Goal: Task Accomplishment & Management: Complete application form

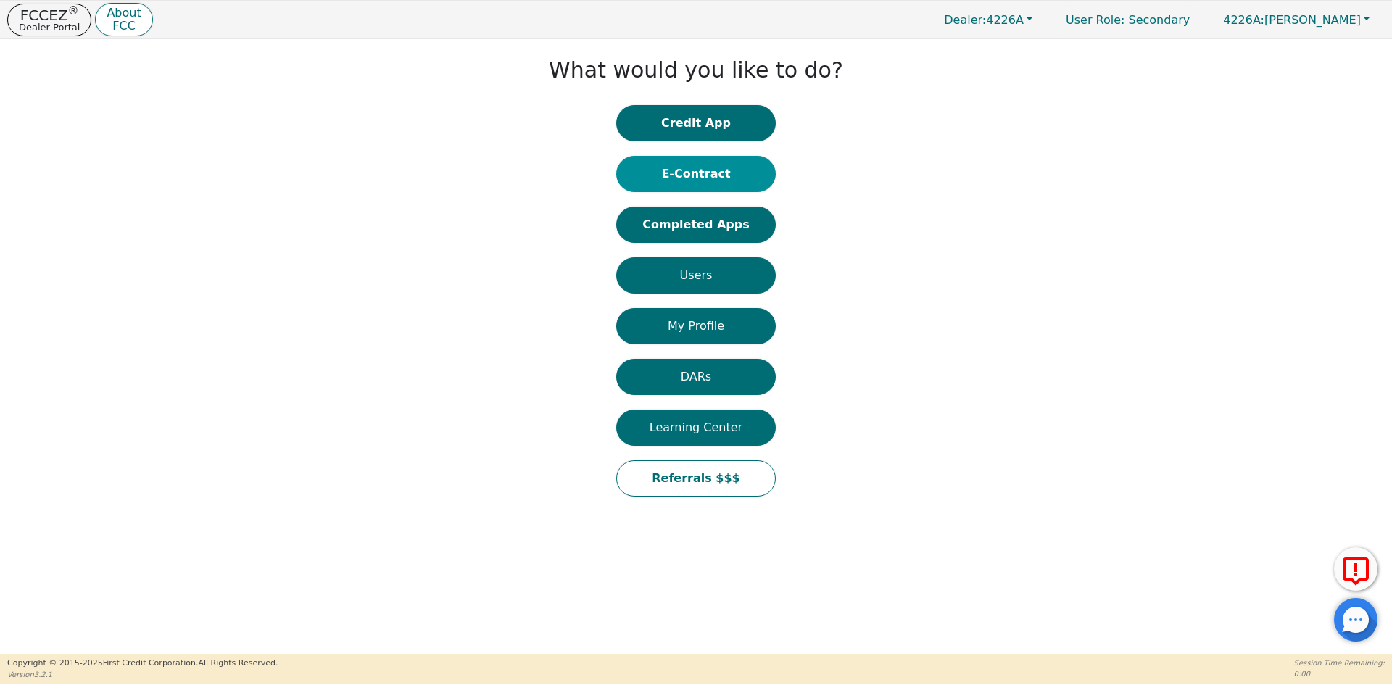
click at [697, 158] on button "E-Contract" at bounding box center [695, 174] width 159 height 36
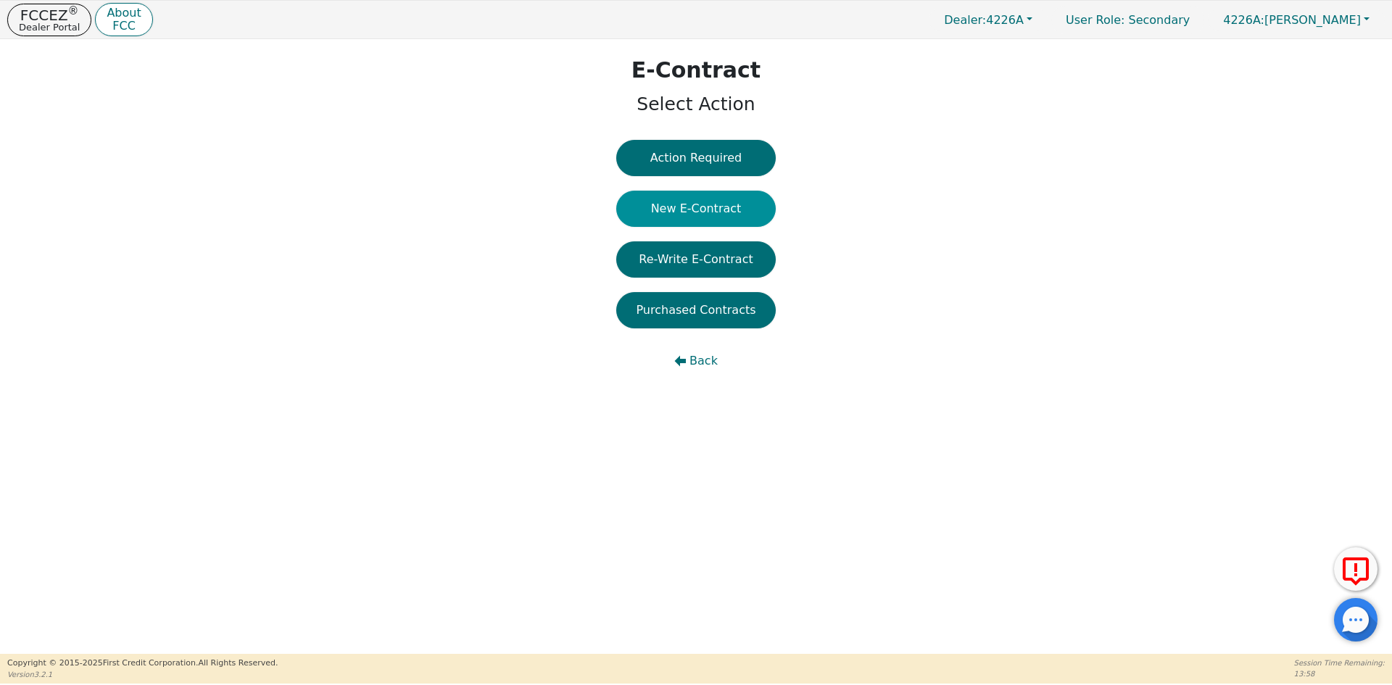
click at [683, 204] on button "New E-Contract" at bounding box center [695, 209] width 159 height 36
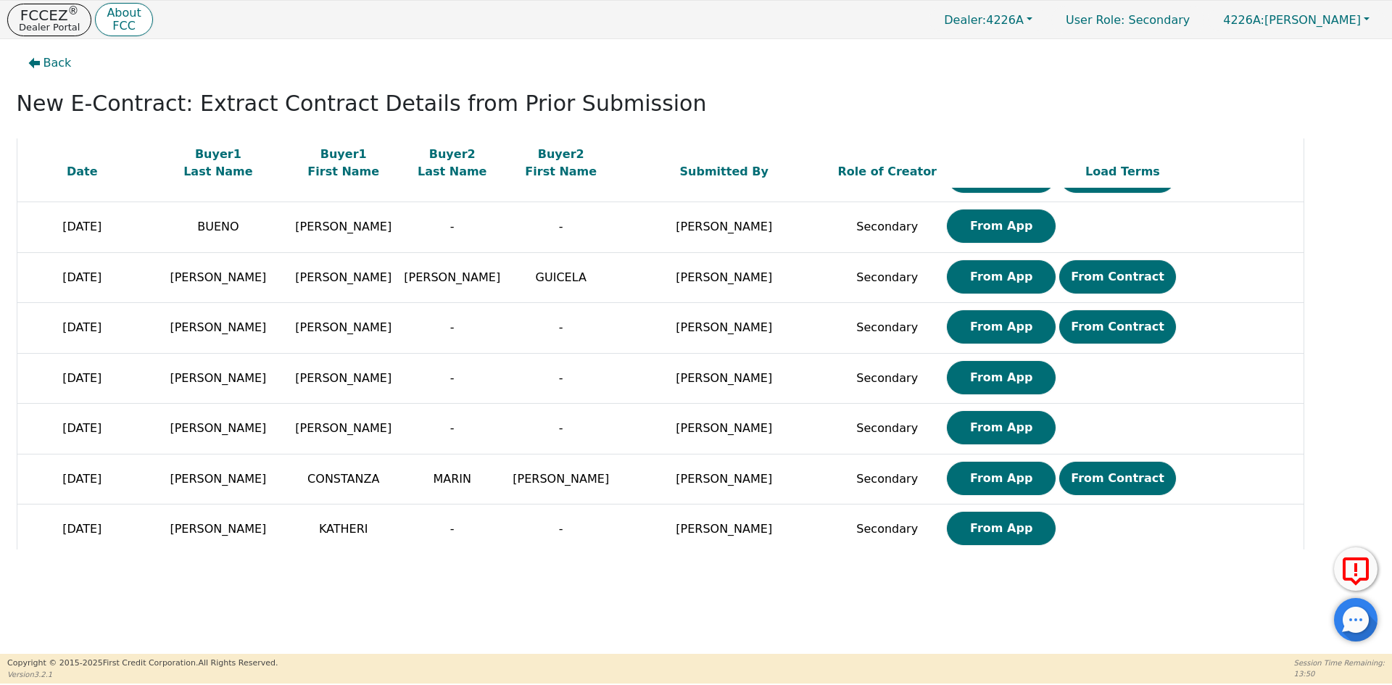
scroll to position [507, 0]
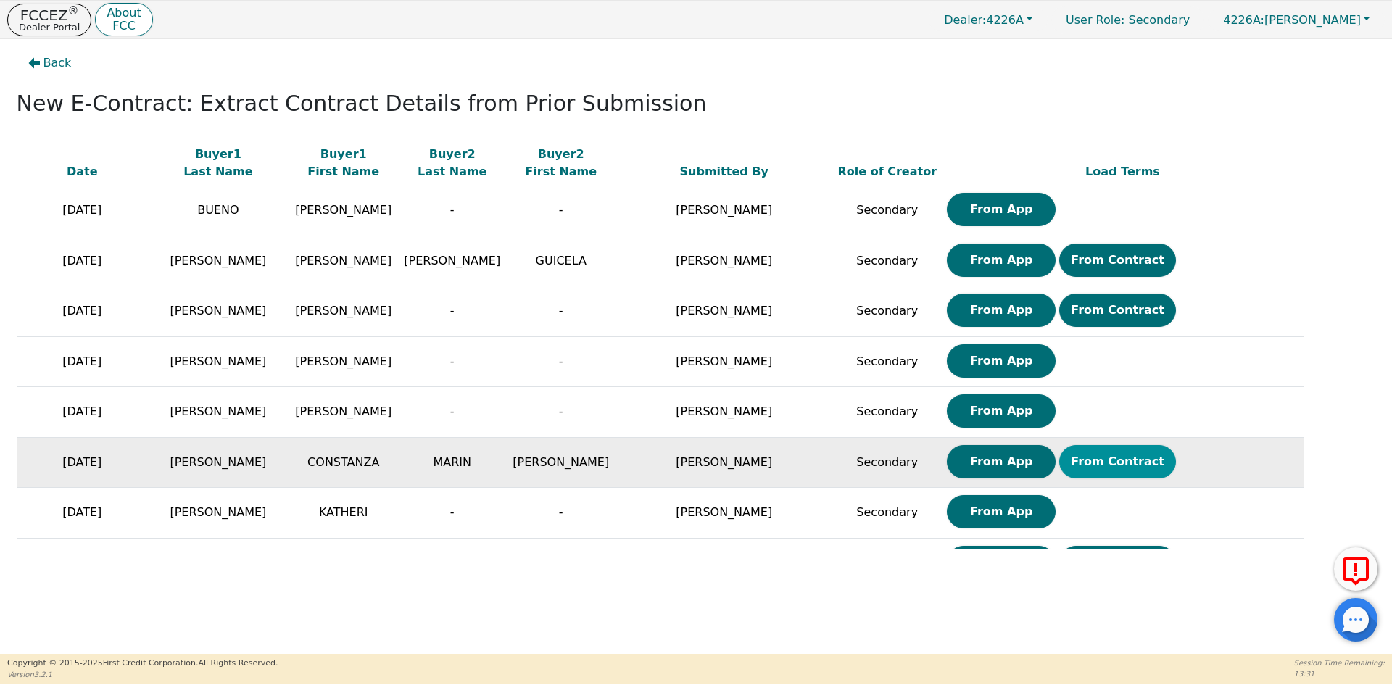
click at [1110, 460] on button "From Contract" at bounding box center [1117, 461] width 117 height 33
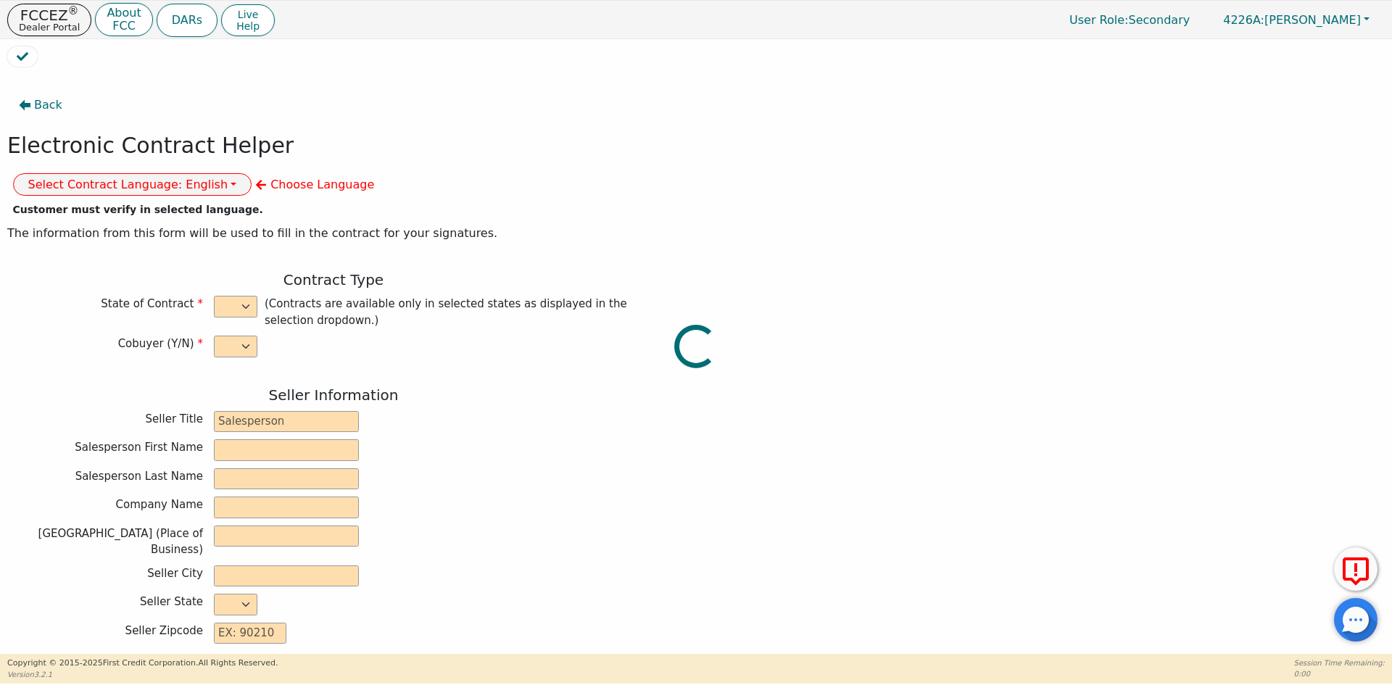
select select "y"
type input "ANALISTA"
type input "ELKIN"
type input "CORREAL"
type input "DIAMOND PERFECT. DBA AQUAFEEL"
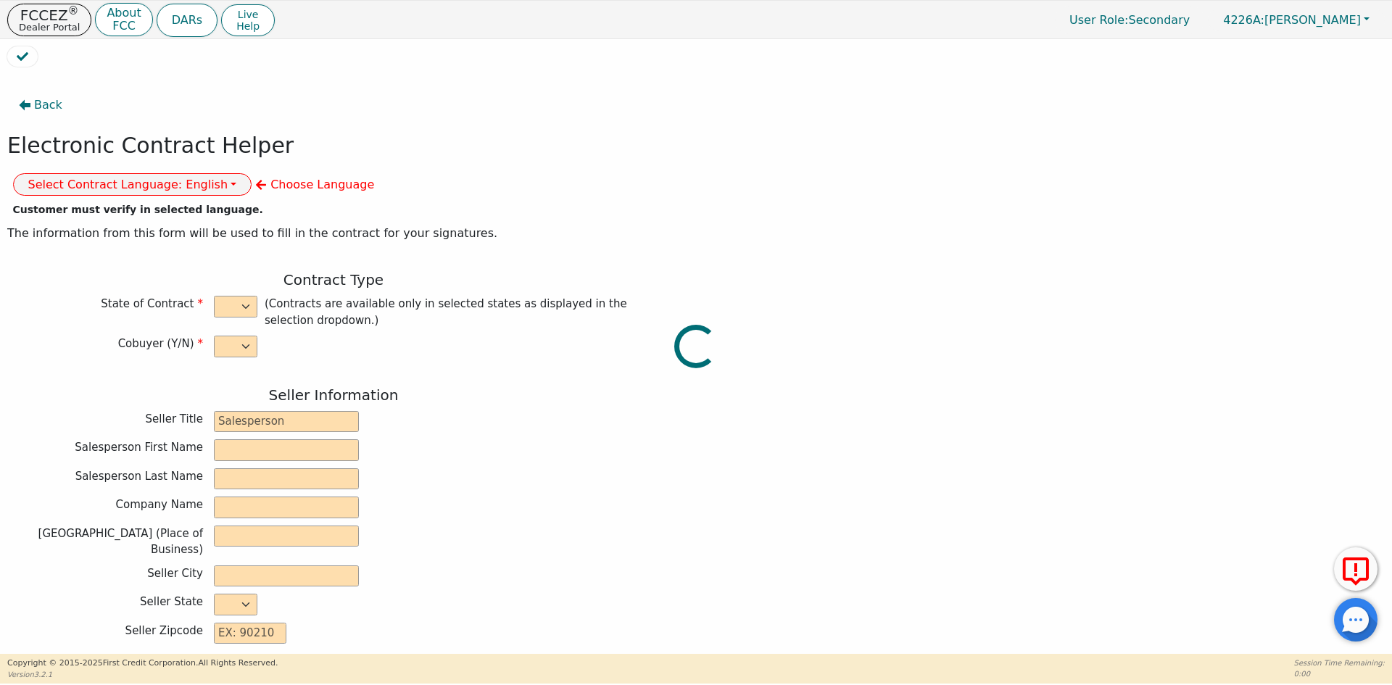
type input "230 CAPCOM AVE STE 103"
type input "WAKE FOREST"
select select "NC"
type input "27587"
type input "WATER PURIFICATION SYSTEM"
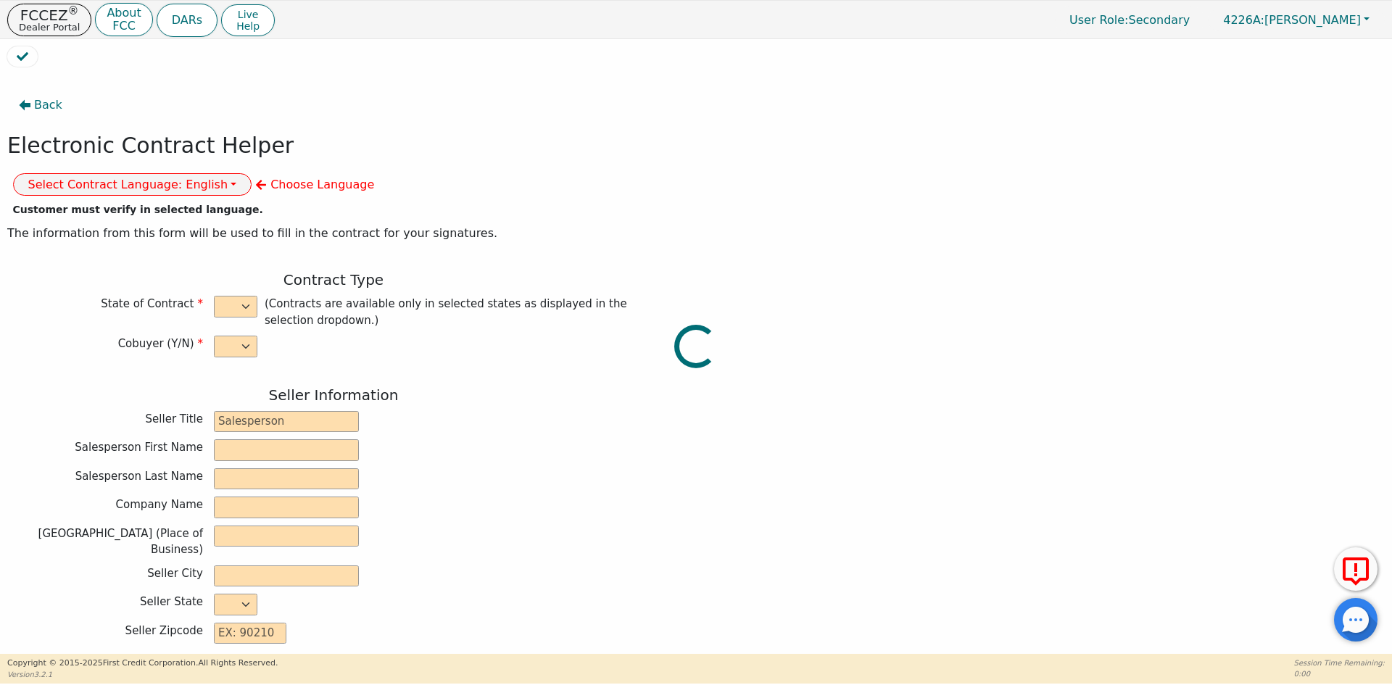
type input "AQUAFEEL"
type input "W525"
type input "CONSTANZA"
type input "GOMEZ"
type input "tatagomezgiraldo@gmail.com"
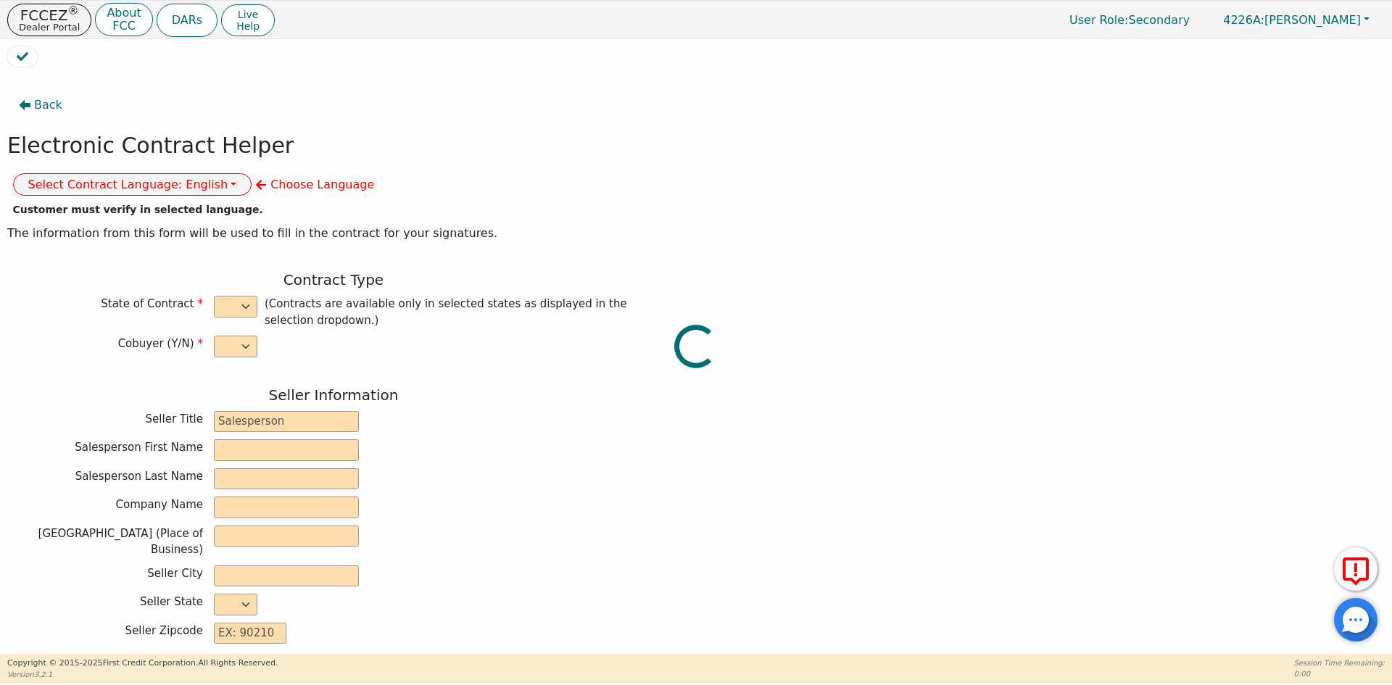
type input "tatagomezgiraldo@gmail.com"
type input "ALEJANDRO"
type input "MARIN"
type input "almaronet@gmail.com"
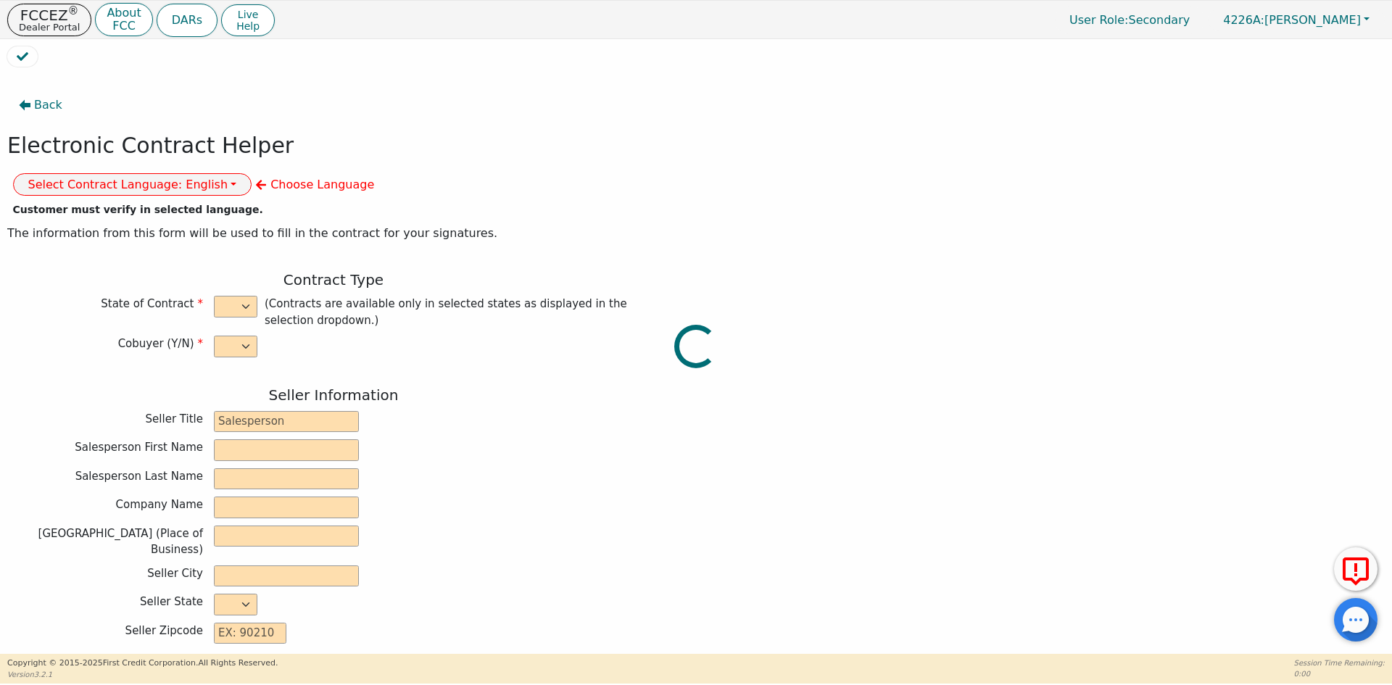
type input "10904 CRIPPLE CREEK LN"
type input "CHARLOTTE"
type input "Mecklenburg County"
select select "NC"
type input "28277"
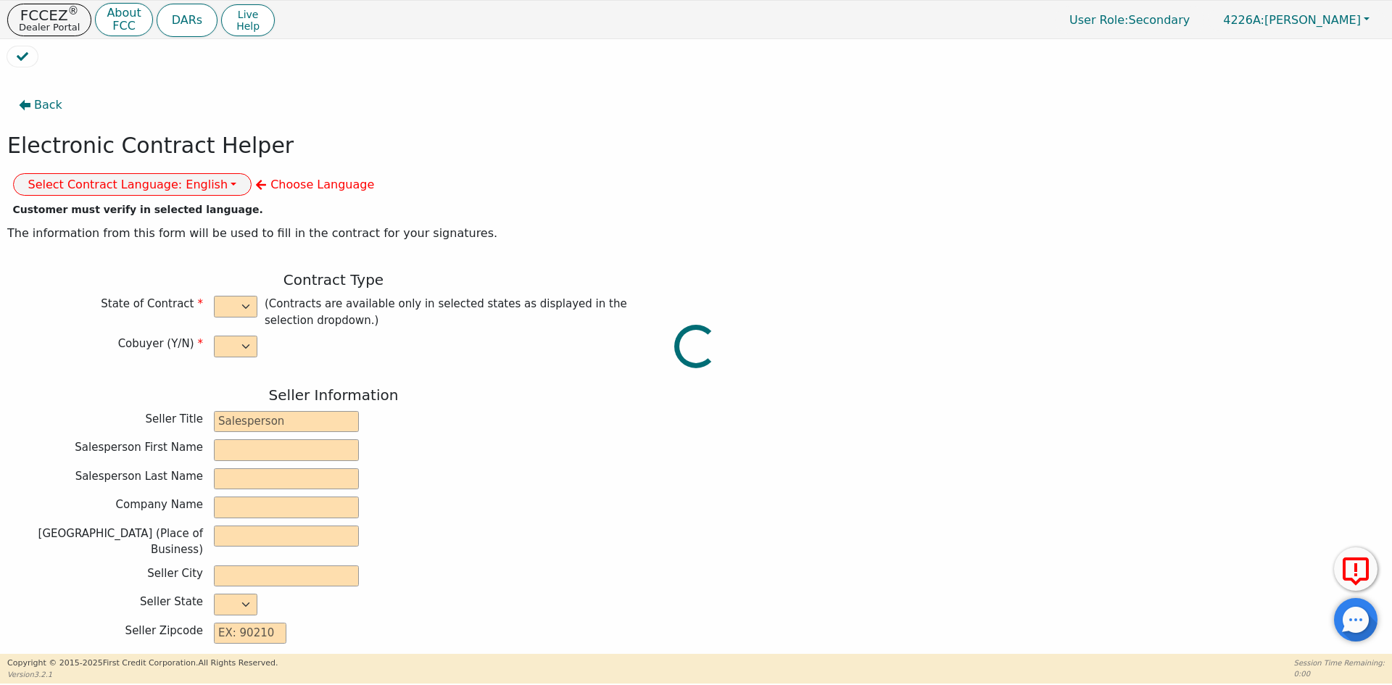
type input "2025-08-14"
type input "10.99"
type input "2025-09-05"
type input "60"
type input "0"
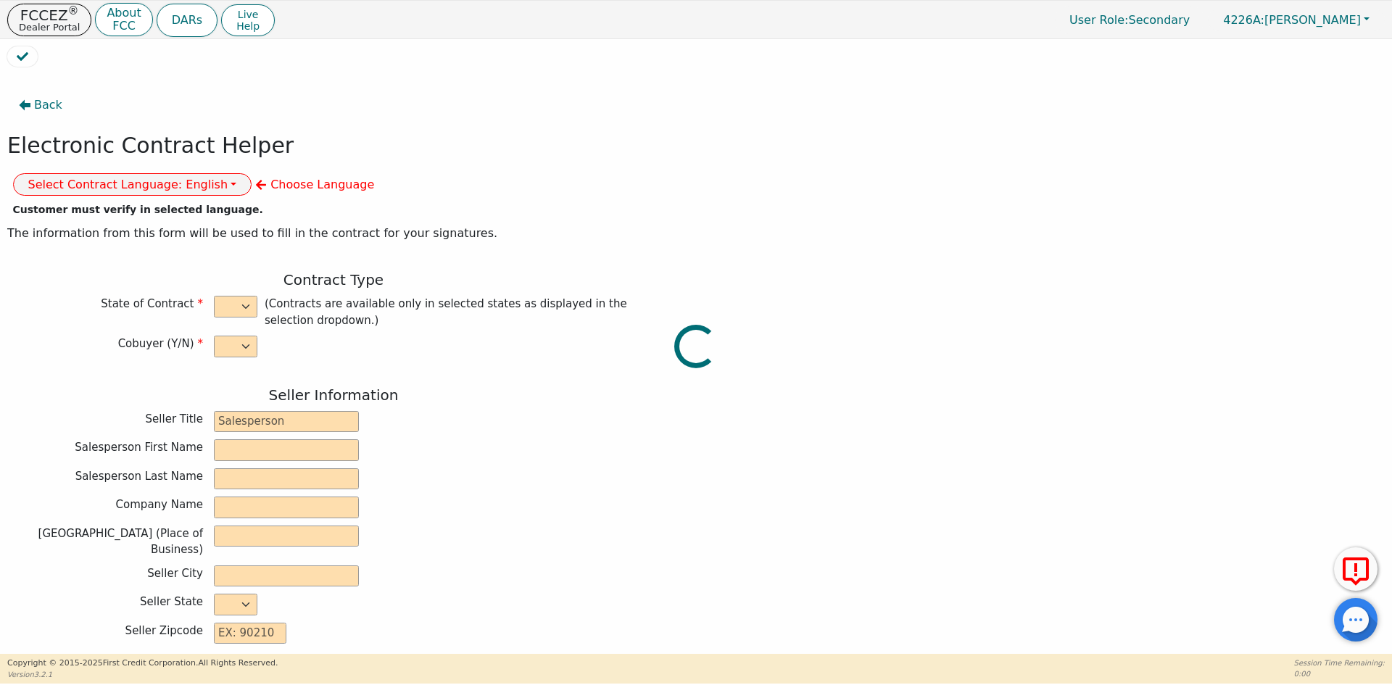
type input "7990.00"
type input "0.00"
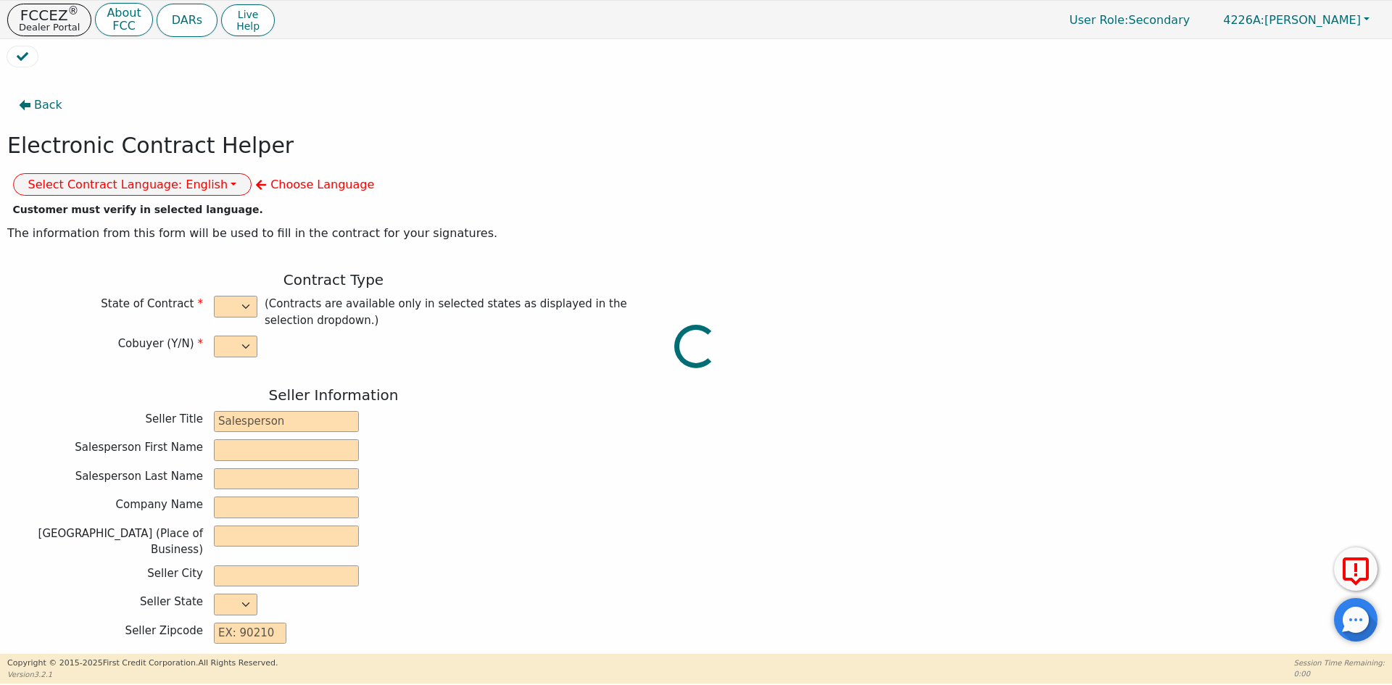
type input "7990.00"
type input "10420.80"
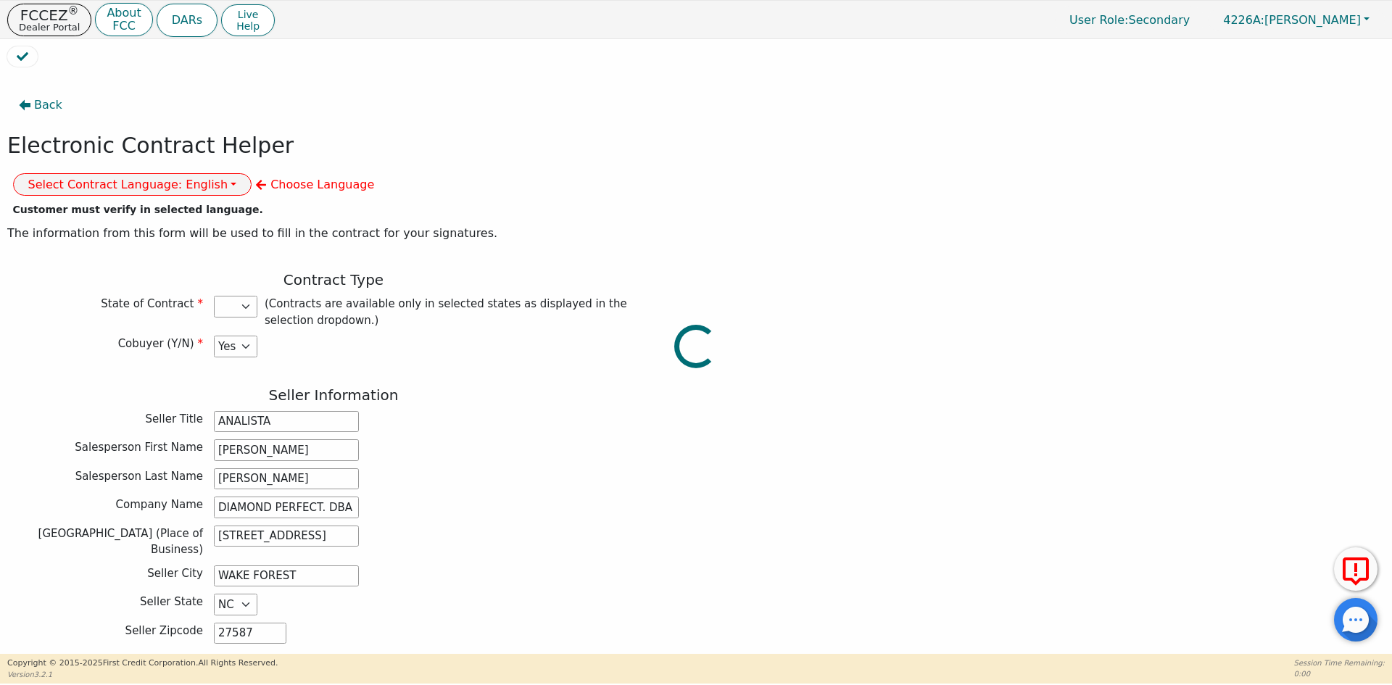
select select "NC"
click at [252, 173] on button "Select Contract Language: English" at bounding box center [132, 184] width 239 height 22
click at [128, 226] on link "Spanish" at bounding box center [71, 236] width 115 height 20
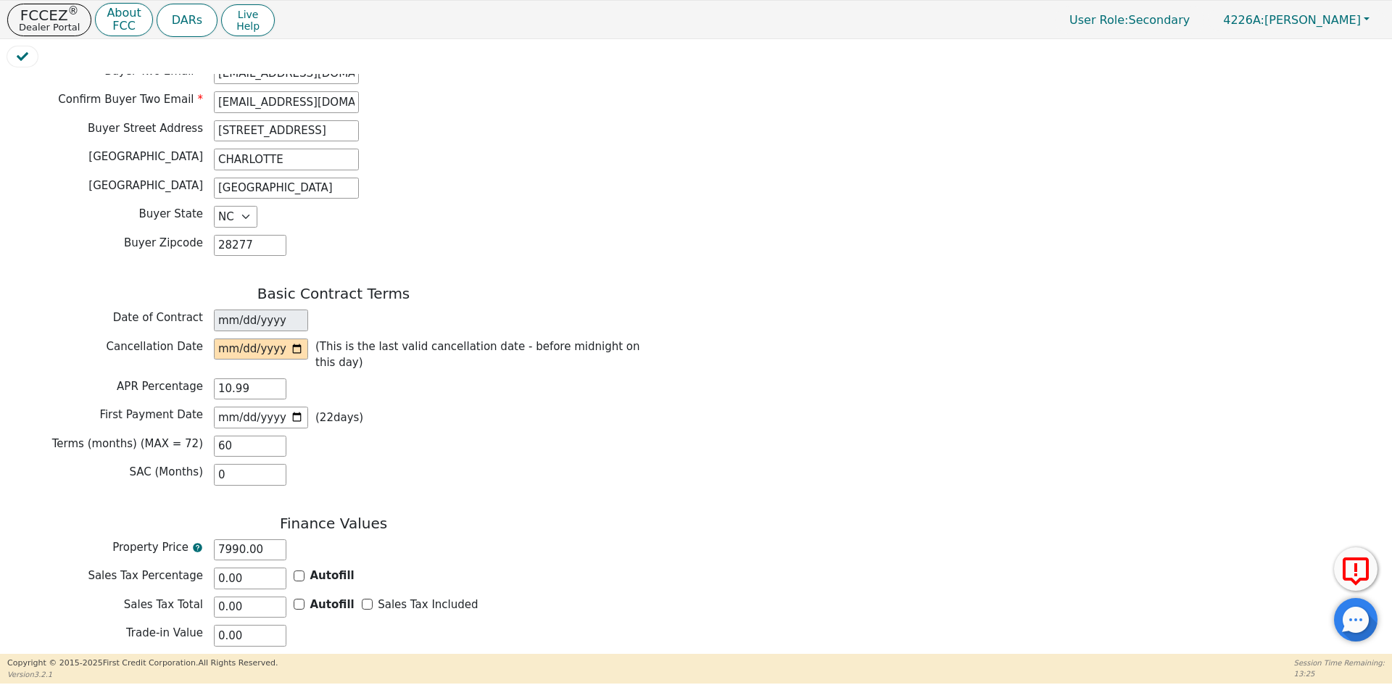
scroll to position [942, 0]
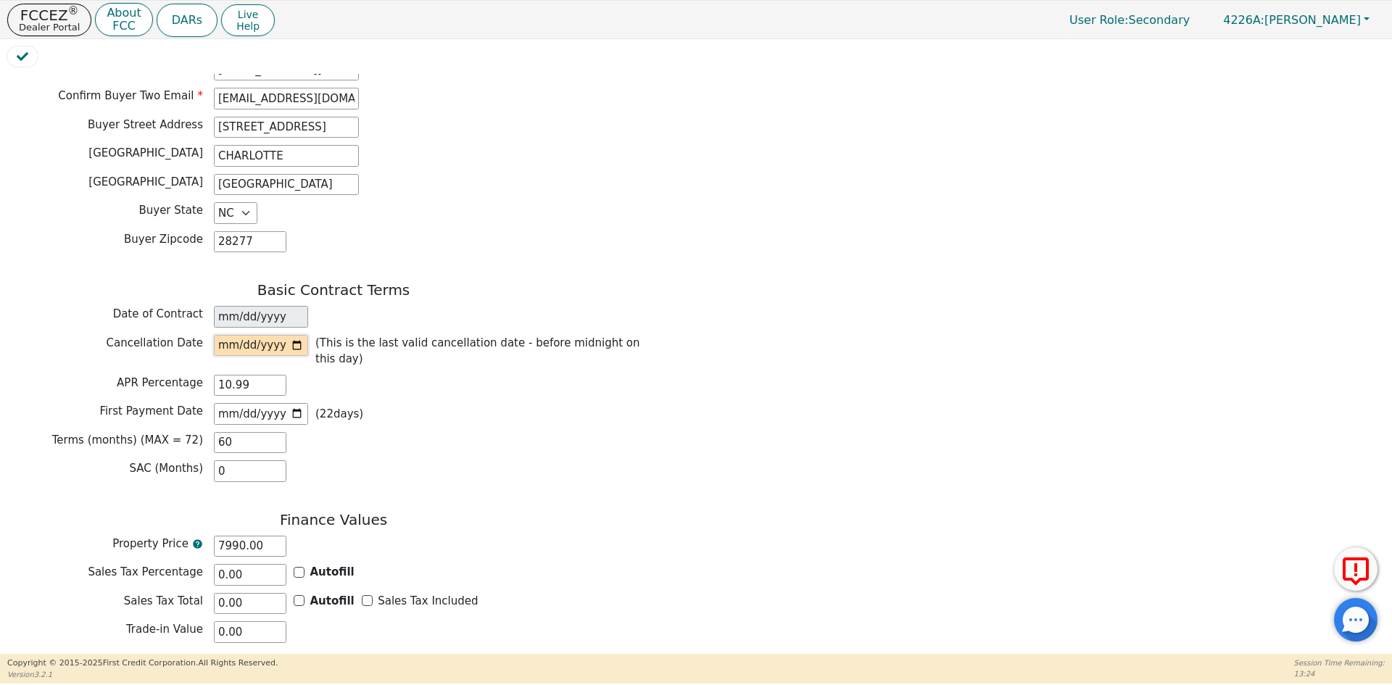
click at [295, 335] on input "date" at bounding box center [261, 346] width 94 height 22
type input "2025-08-20"
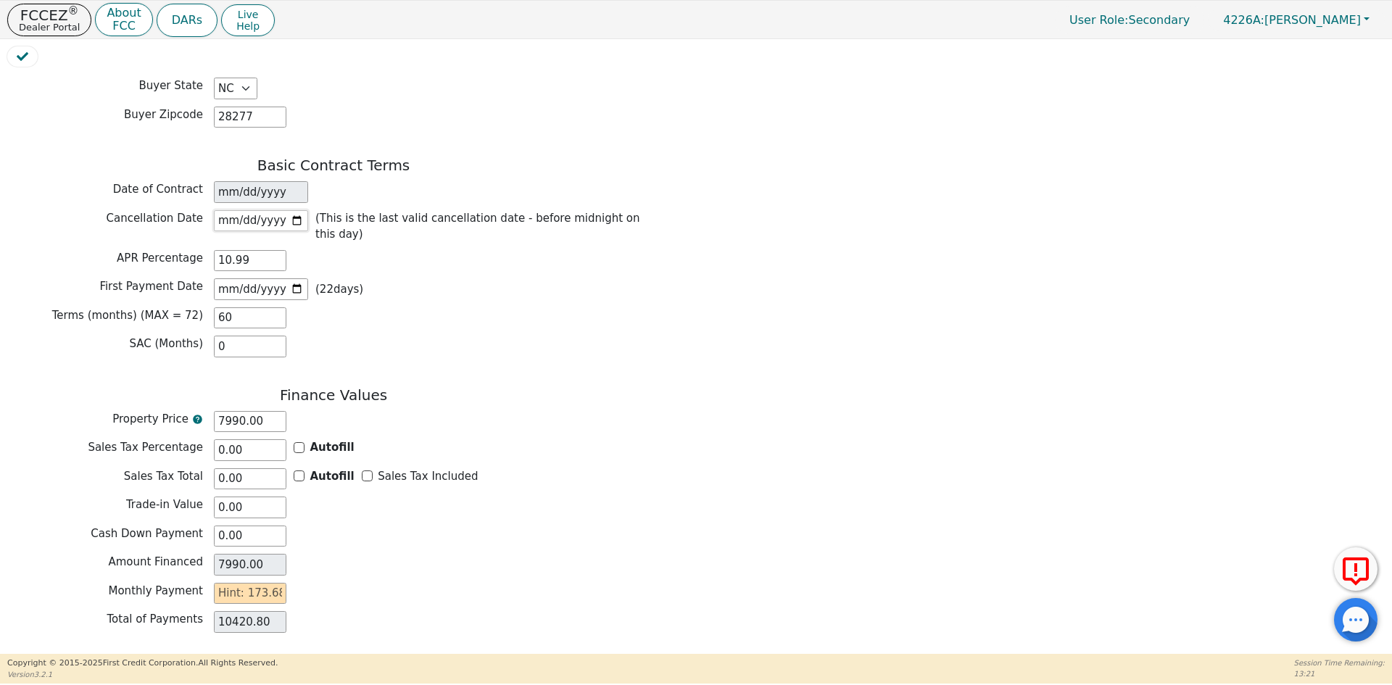
scroll to position [1074, 0]
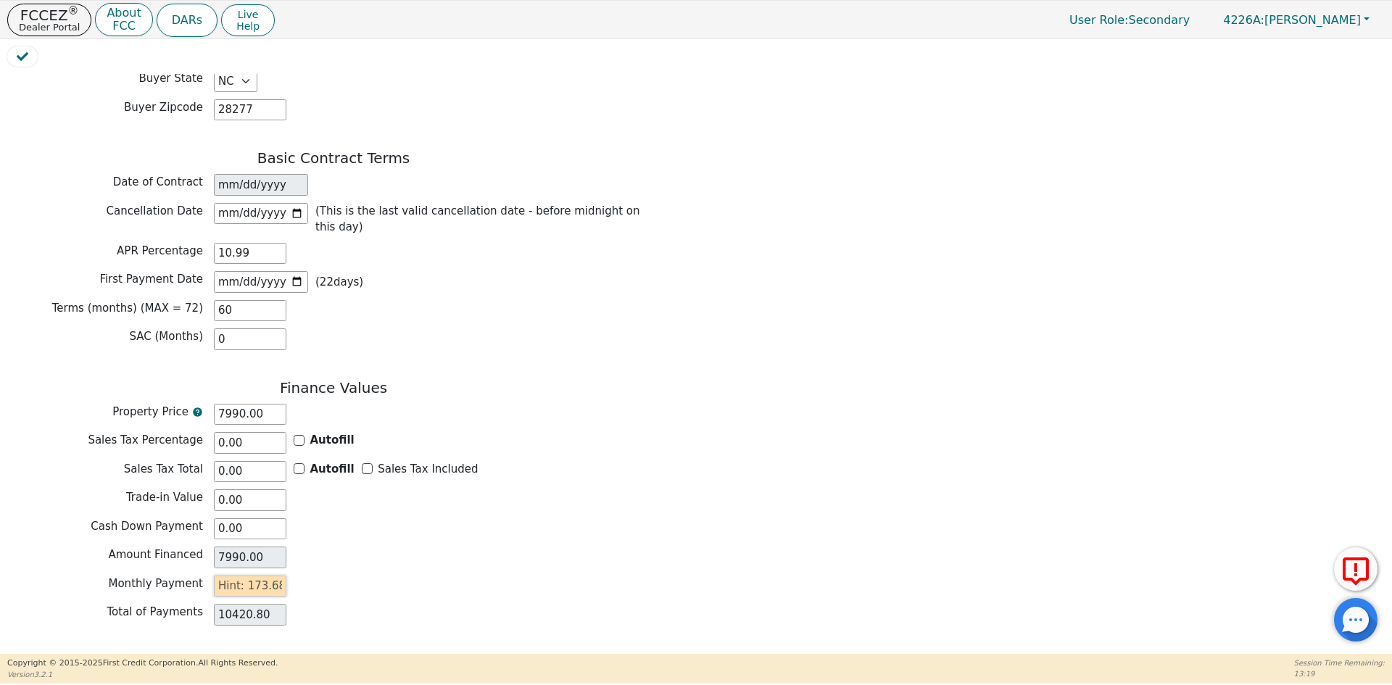
click at [260, 575] on input "text" at bounding box center [250, 586] width 72 height 22
type input "1"
type input "60.00"
type input "17"
type input "1020.00"
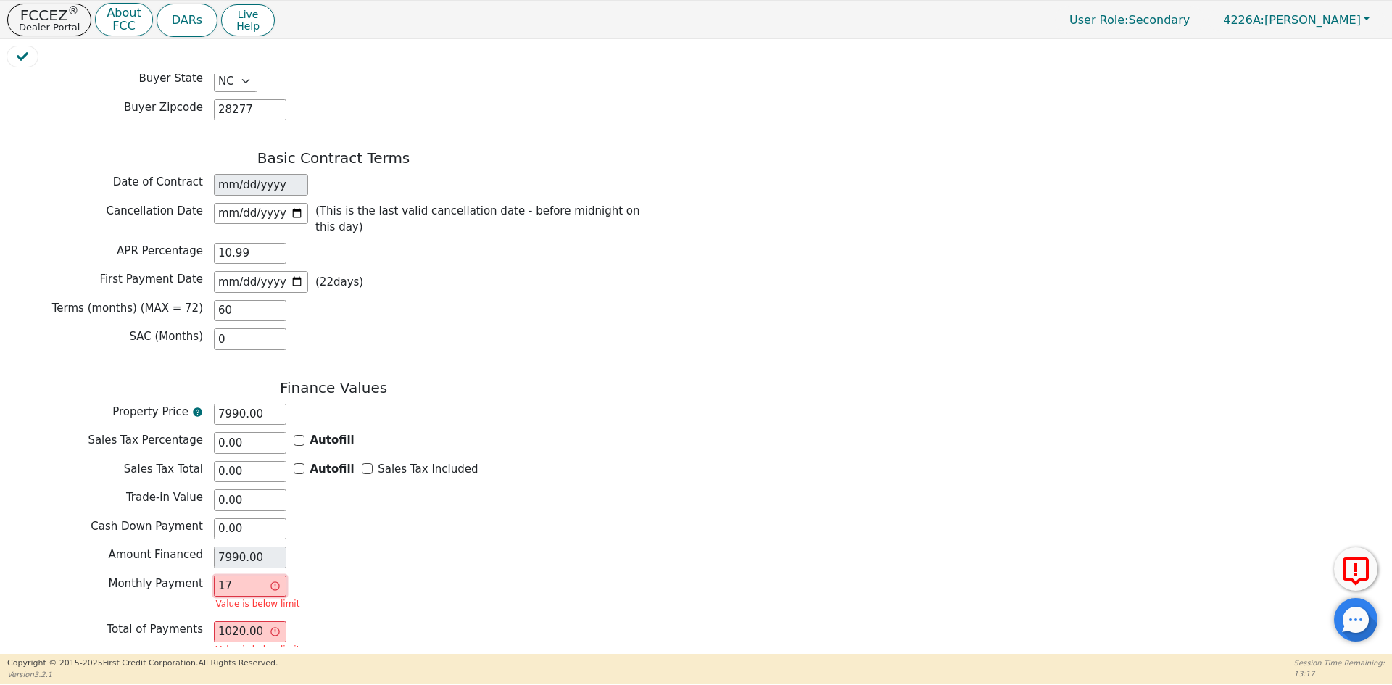
type input "173"
type input "10380.00"
type input "173.6"
type input "10416.00"
type input "173.68"
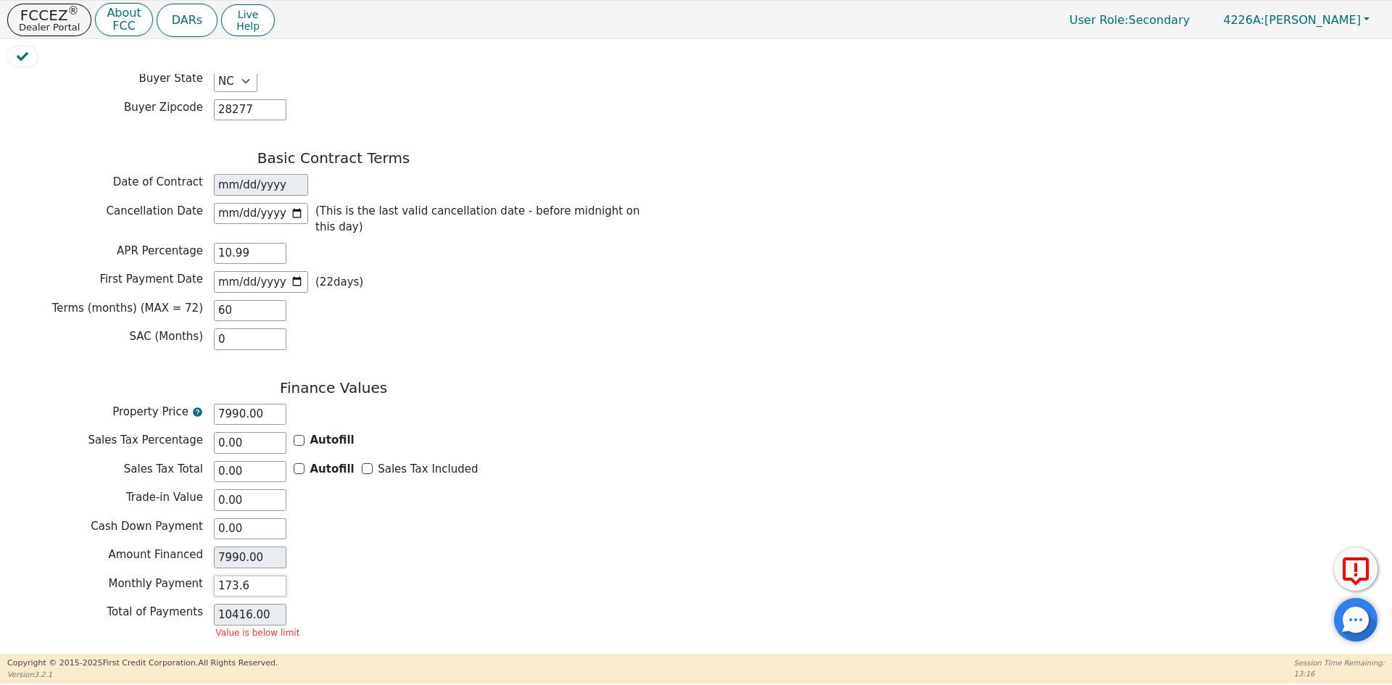
type input "10420.80"
type input "173.68"
click at [451, 575] on div "Monthly Payment 173.68" at bounding box center [333, 586] width 652 height 22
click at [291, 271] on input "2025-09-05" at bounding box center [261, 282] width 94 height 22
click at [294, 271] on input "2025-09-05" at bounding box center [261, 282] width 94 height 22
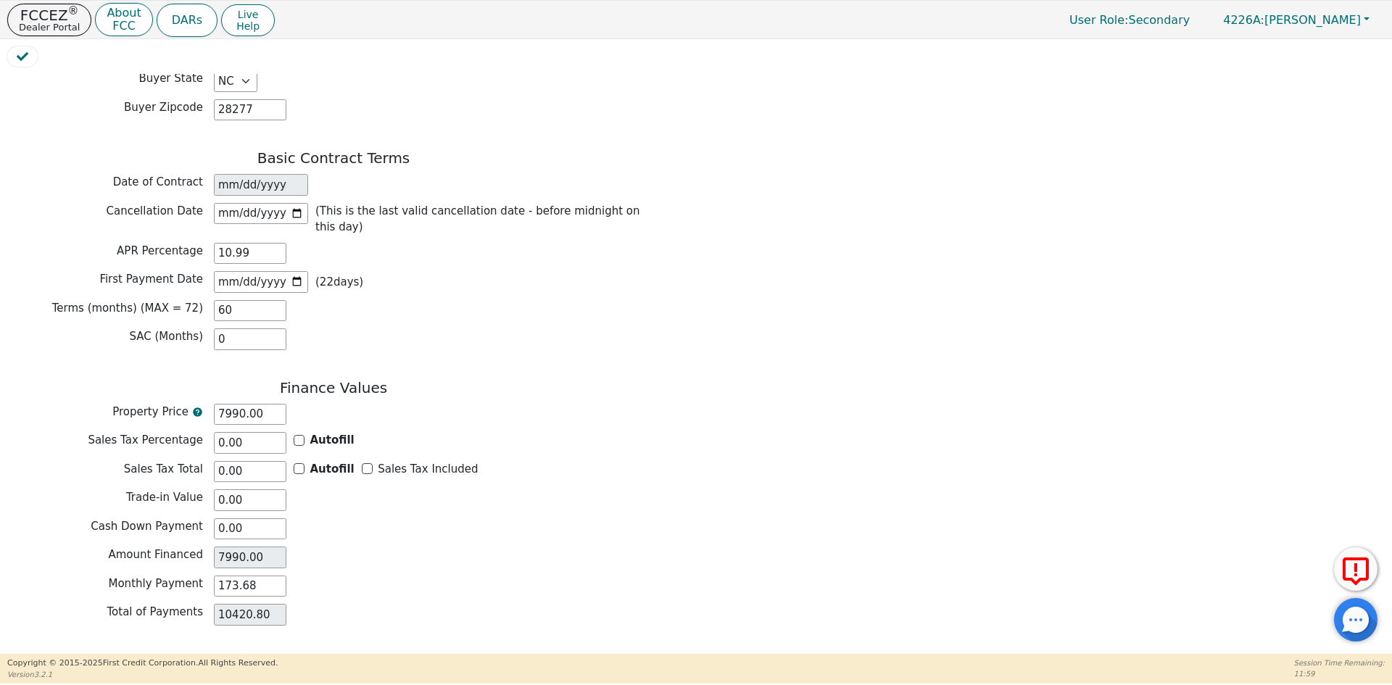
click at [112, 654] on button "Review & Begin Contract" at bounding box center [90, 670] width 167 height 33
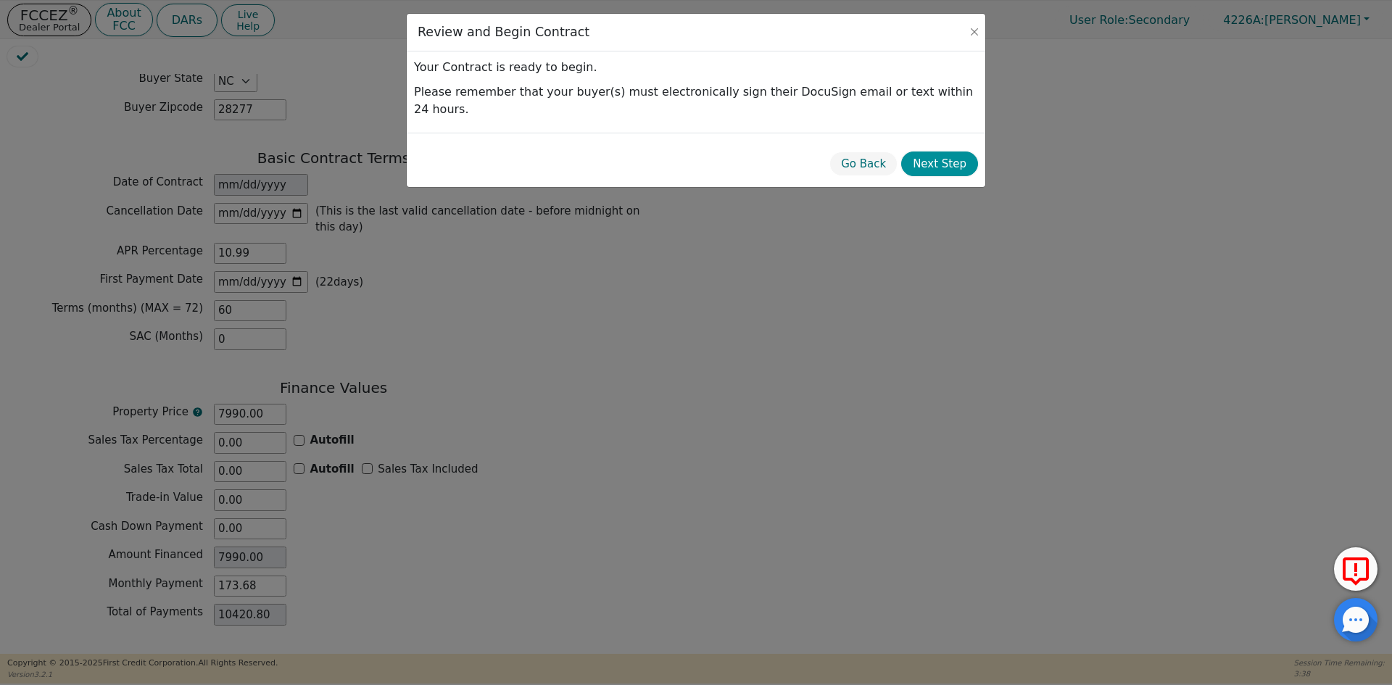
click at [950, 151] on button "Next Step" at bounding box center [939, 163] width 77 height 25
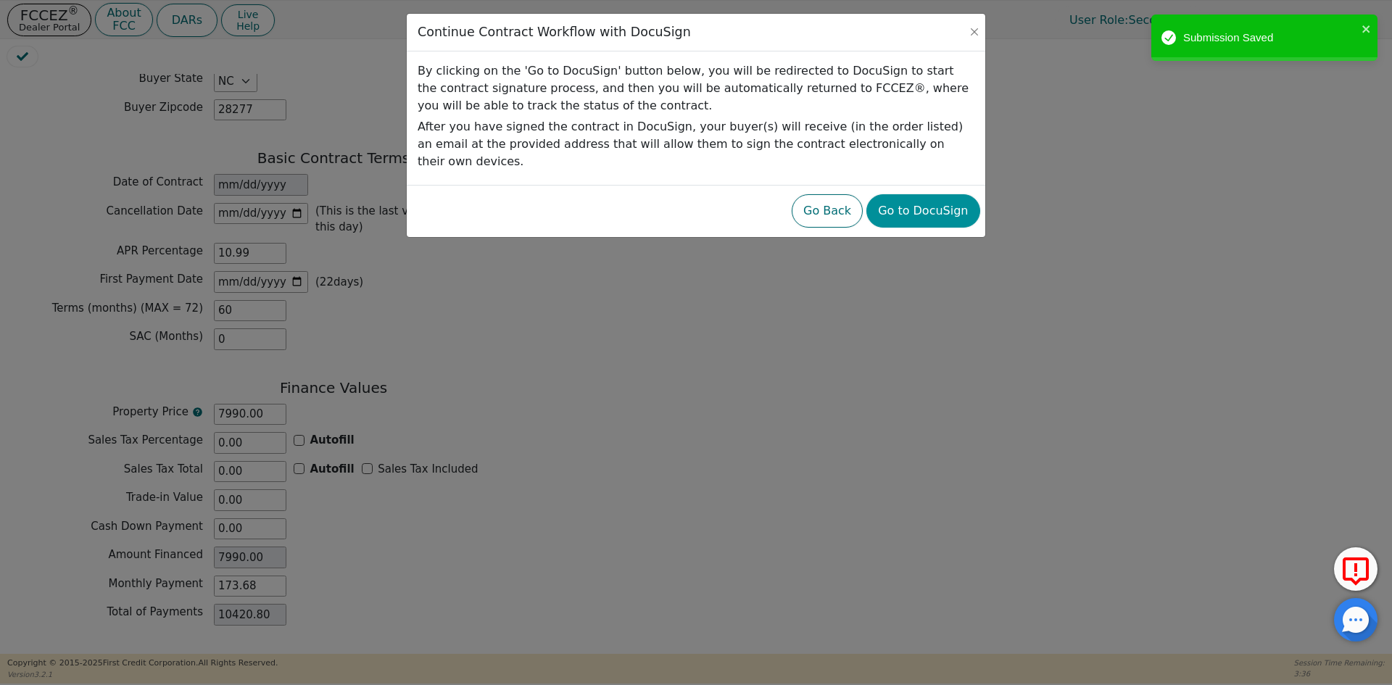
click at [934, 194] on button "Go to DocuSign" at bounding box center [922, 210] width 113 height 33
click at [924, 14] on div at bounding box center [696, 14] width 578 height 0
